Goal: Task Accomplishment & Management: Use online tool/utility

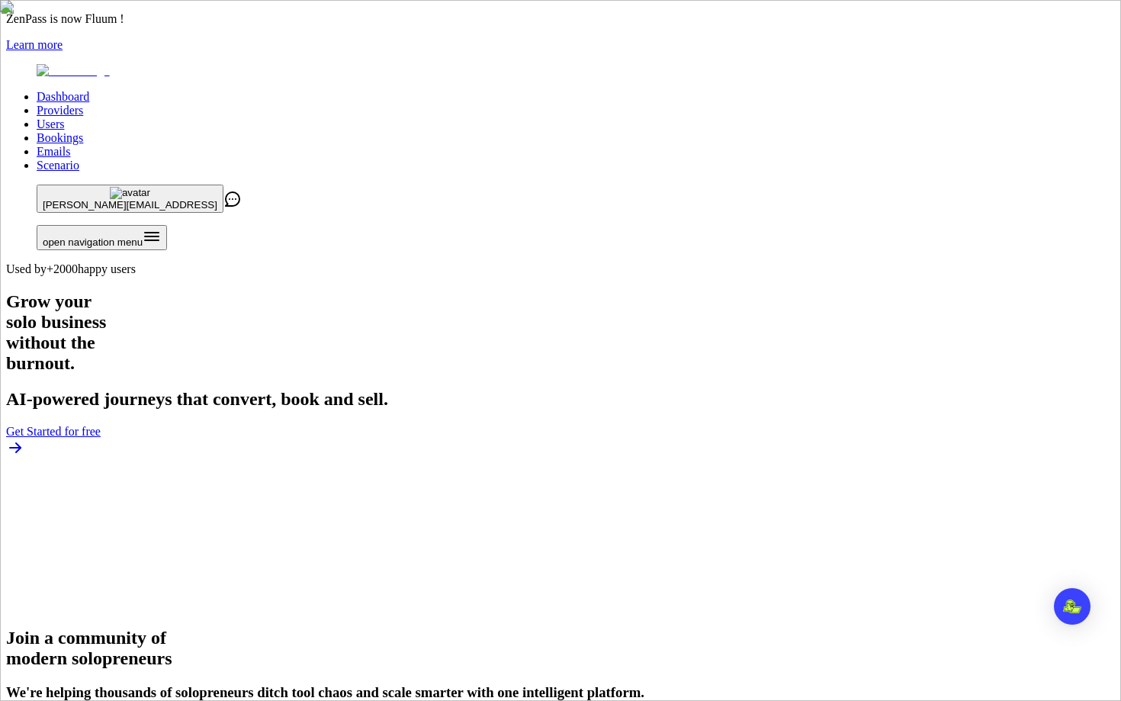
click at [64, 117] on link "Users" at bounding box center [50, 123] width 27 height 13
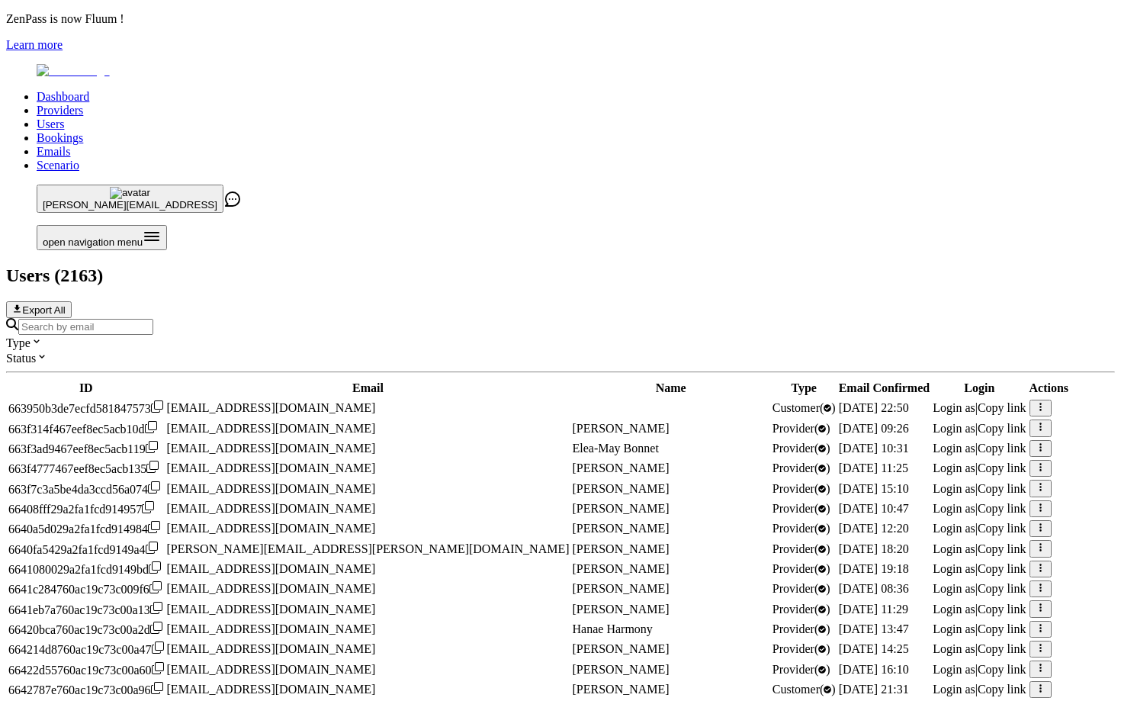
click at [421, 318] on div at bounding box center [560, 326] width 1109 height 17
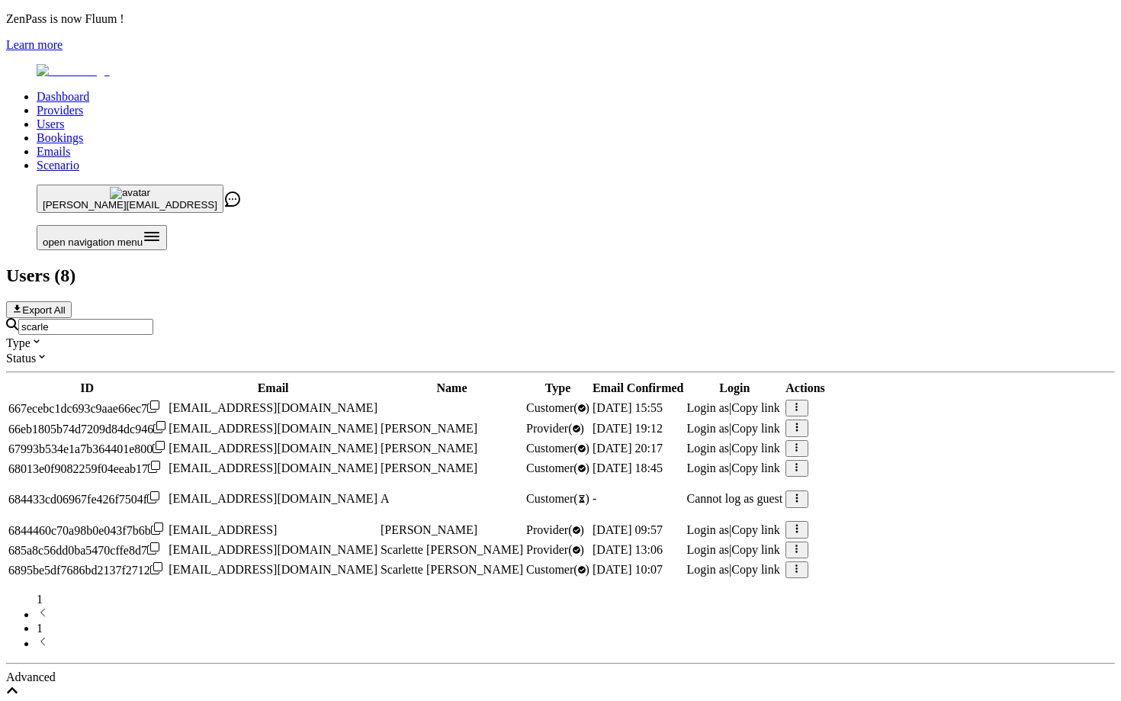
type input "scarle"
click at [729, 523] on span "Login as" at bounding box center [707, 529] width 43 height 13
